Goal: Task Accomplishment & Management: Manage account settings

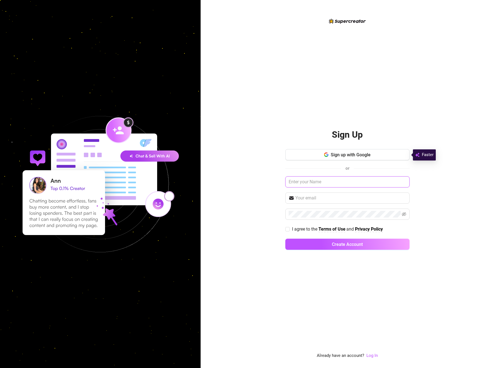
click at [340, 184] on input "text" at bounding box center [347, 182] width 124 height 11
click at [325, 186] on input "text" at bounding box center [347, 182] width 124 height 11
click at [313, 184] on input "text" at bounding box center [347, 182] width 124 height 11
click at [327, 182] on input "text" at bounding box center [347, 182] width 124 height 11
type input "David"
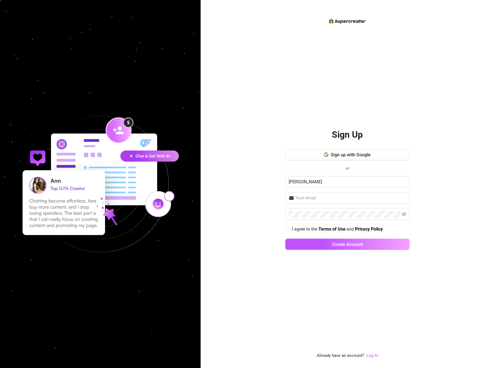
click at [348, 145] on div "Sign Up Sign up with Google or David I agree to the Terms of Use and Privacy Po…" at bounding box center [347, 188] width 124 height 133
click at [202, 96] on div "Sign Up Sign up with Google or David I agree to the Terms of Use and Privacy Po…" at bounding box center [347, 184] width 293 height 368
click at [328, 156] on icon "button" at bounding box center [326, 155] width 4 height 4
click at [372, 355] on link "Log In" at bounding box center [371, 355] width 11 height 5
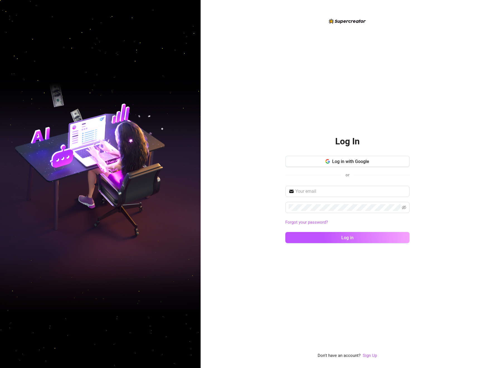
click at [319, 185] on div "Log in with Google or" at bounding box center [347, 171] width 124 height 30
click at [318, 190] on input "text" at bounding box center [350, 191] width 111 height 7
type input "bokka18@hotmail.com"
click at [316, 219] on link "Forgot your password?" at bounding box center [347, 222] width 124 height 7
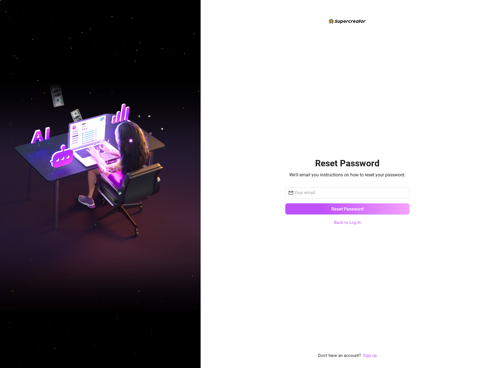
click at [321, 203] on div "Reset Password" at bounding box center [347, 203] width 124 height 32
click at [327, 190] on input "text" at bounding box center [350, 193] width 112 height 7
type input "bokka18@hotmail.com"
click at [334, 209] on span "Reset Password" at bounding box center [347, 209] width 32 height 5
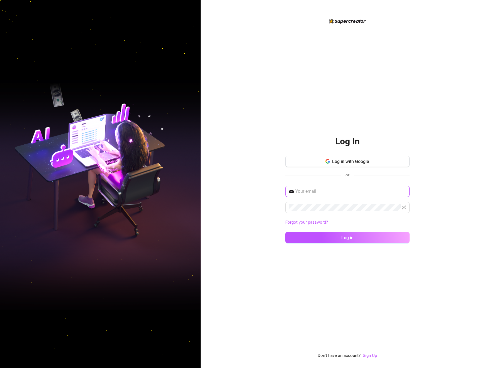
click at [333, 188] on span at bounding box center [347, 191] width 124 height 11
click at [334, 191] on input "text" at bounding box center [350, 191] width 111 height 7
type input "bokka18@hotmail.com"
click at [406, 207] on span at bounding box center [347, 207] width 124 height 11
click at [403, 208] on icon "eye-invisible" at bounding box center [404, 208] width 4 height 4
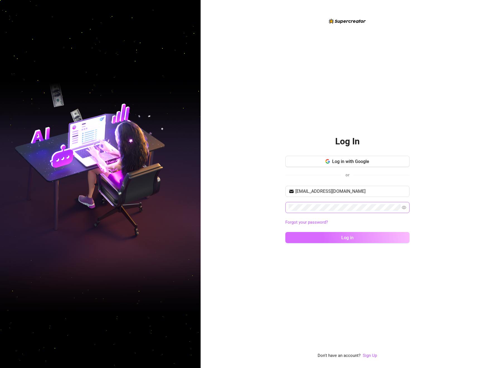
click at [382, 233] on button "Log in" at bounding box center [347, 237] width 124 height 11
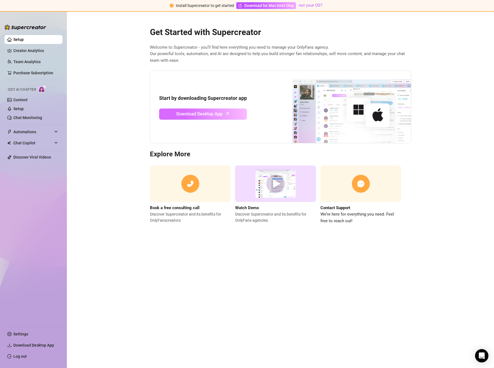
click at [211, 114] on span "Download Desktop App" at bounding box center [199, 114] width 46 height 7
